Goal: Task Accomplishment & Management: Use online tool/utility

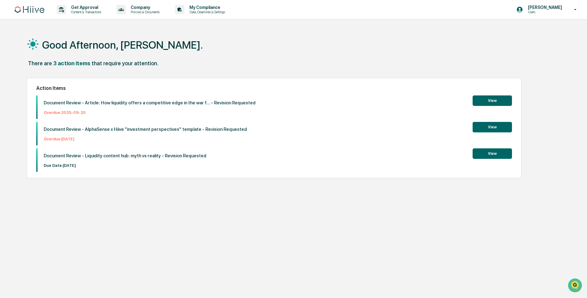
click at [494, 150] on button "View" at bounding box center [492, 153] width 39 height 10
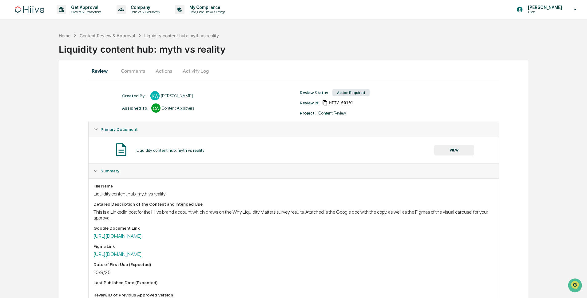
click at [162, 75] on button "Actions" at bounding box center [164, 70] width 28 height 15
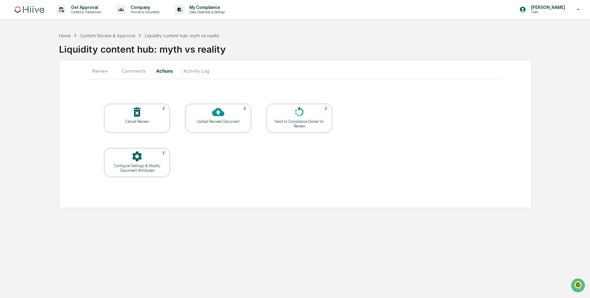
click at [221, 115] on icon at bounding box center [218, 112] width 12 height 8
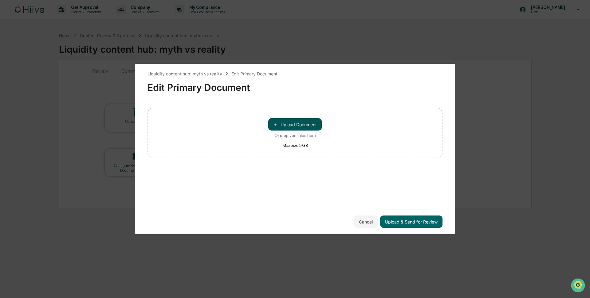
click at [286, 121] on button "＋ Upload Document" at bounding box center [294, 124] width 53 height 12
click at [303, 126] on button "＋ Upload Document" at bounding box center [294, 124] width 53 height 12
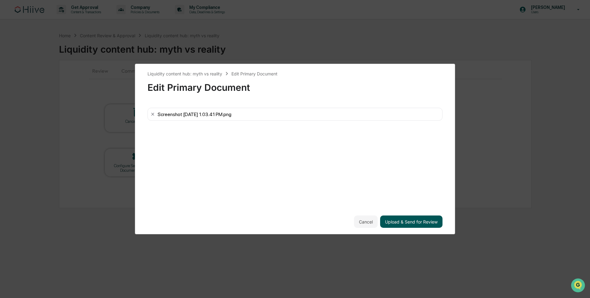
click at [423, 220] on button "Upload & Send for Review" at bounding box center [411, 221] width 62 height 12
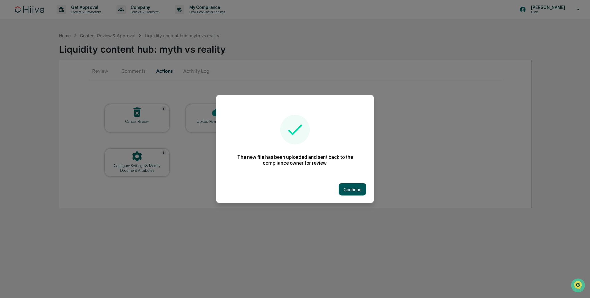
click at [348, 187] on button "Continue" at bounding box center [353, 189] width 28 height 12
